Goal: Transaction & Acquisition: Purchase product/service

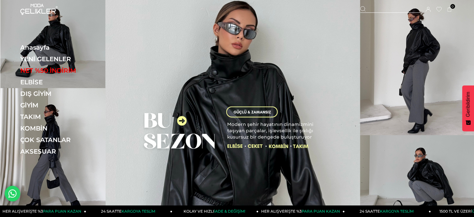
click at [375, 9] on div at bounding box center [390, 9] width 60 height 7
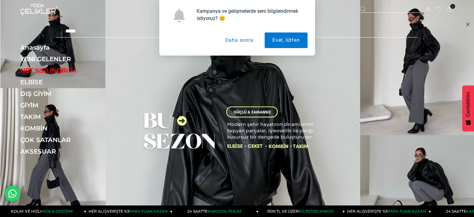
click at [246, 40] on button "Daha sonra" at bounding box center [239, 40] width 44 height 16
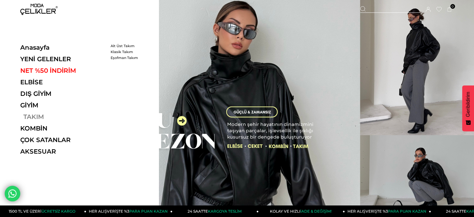
click at [32, 117] on link "TAKIM" at bounding box center [63, 116] width 86 height 7
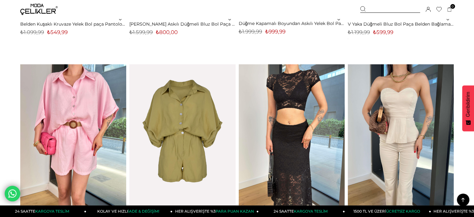
scroll to position [2618, 0]
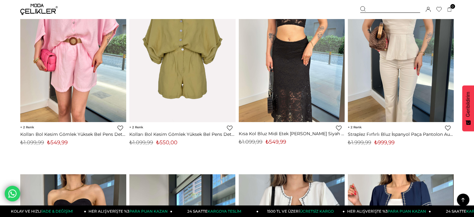
click at [371, 6] on div "Sepetim 0 Ürün Sepetinizde ürün bulunmamaktadır. Genel Toplam : Sepetim SİPARİŞ…" at bounding box center [406, 9] width 93 height 19
click at [364, 8] on icon at bounding box center [363, 9] width 6 height 6
click at [373, 11] on div at bounding box center [390, 9] width 60 height 7
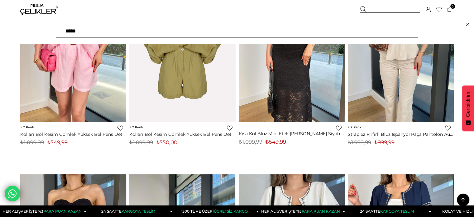
click at [95, 35] on input "text" at bounding box center [237, 31] width 362 height 12
type input "**********"
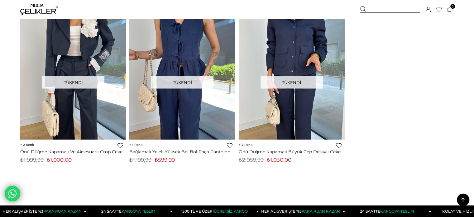
scroll to position [1465, 0]
